Goal: Navigation & Orientation: Go to known website

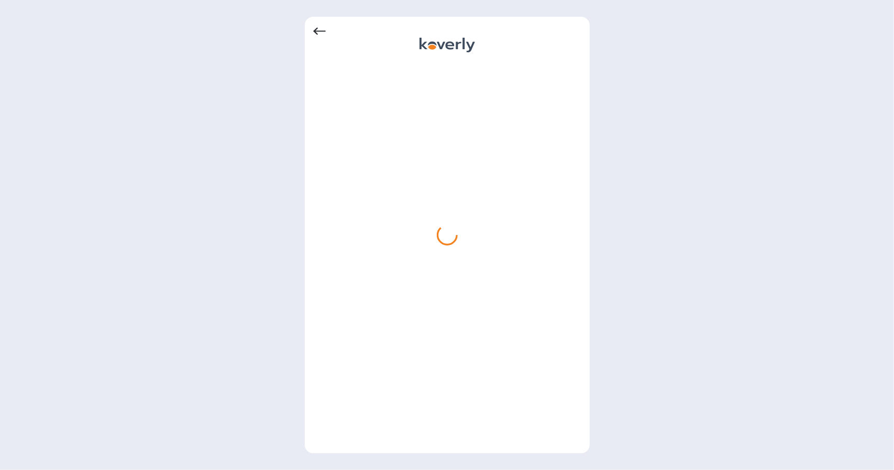
click at [323, 28] on icon at bounding box center [319, 31] width 13 height 13
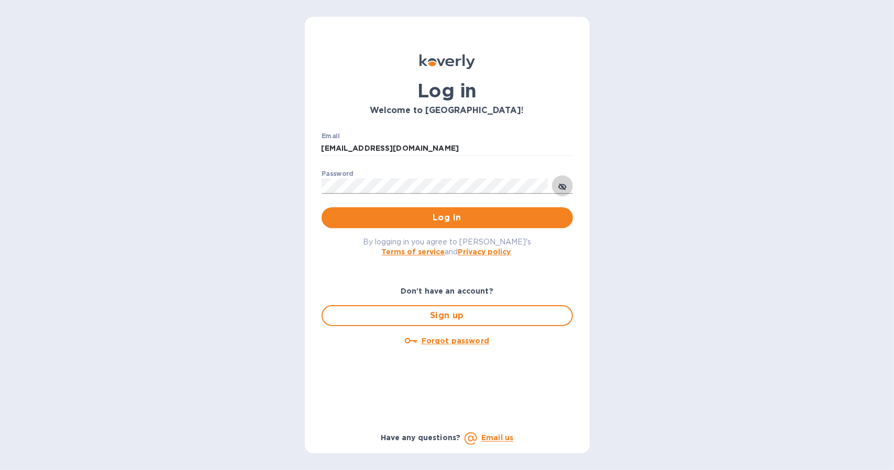
click at [564, 188] on icon "toggle password visibility" at bounding box center [562, 186] width 8 height 5
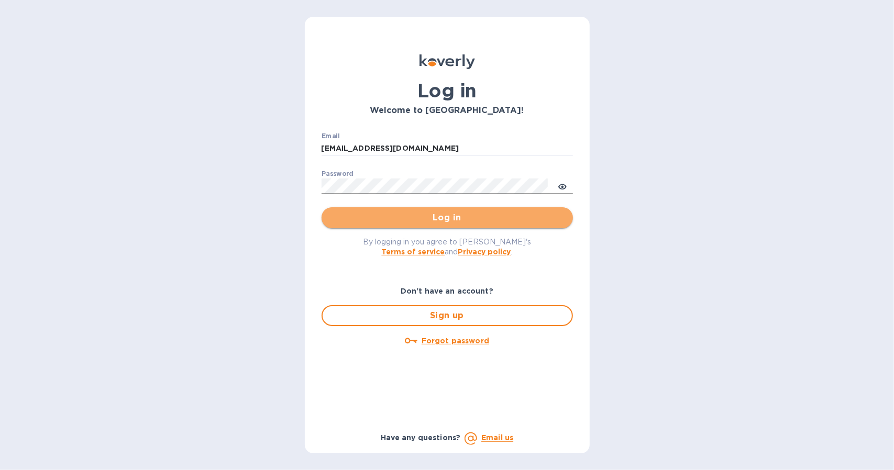
click at [447, 218] on span "Log in" at bounding box center [447, 217] width 235 height 13
